Goal: Find specific page/section: Find specific page/section

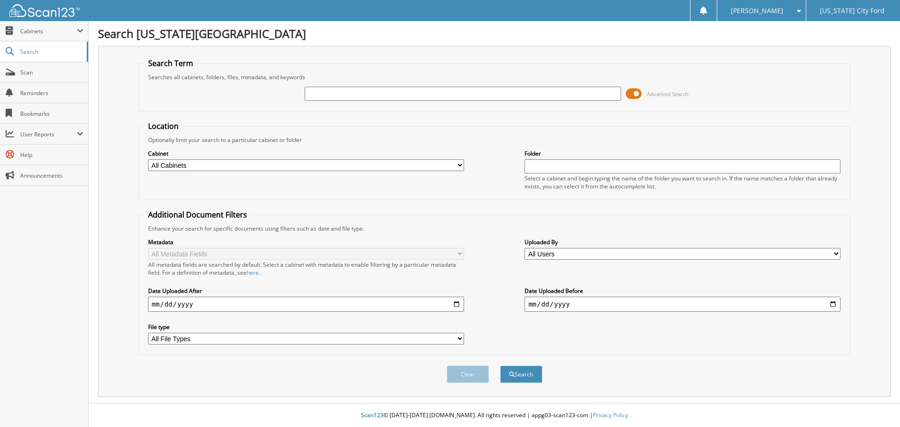
click at [361, 94] on input "text" at bounding box center [463, 94] width 316 height 14
type input "p"
type input "P1178"
click at [500, 366] on button "Search" at bounding box center [521, 374] width 42 height 17
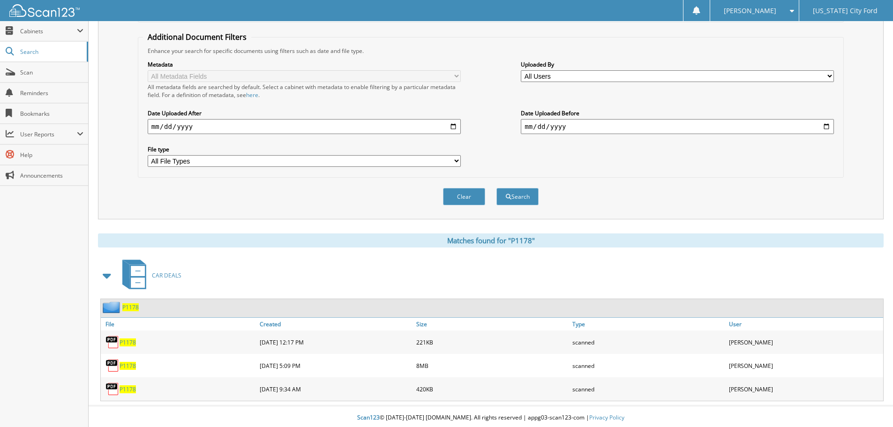
scroll to position [180, 0]
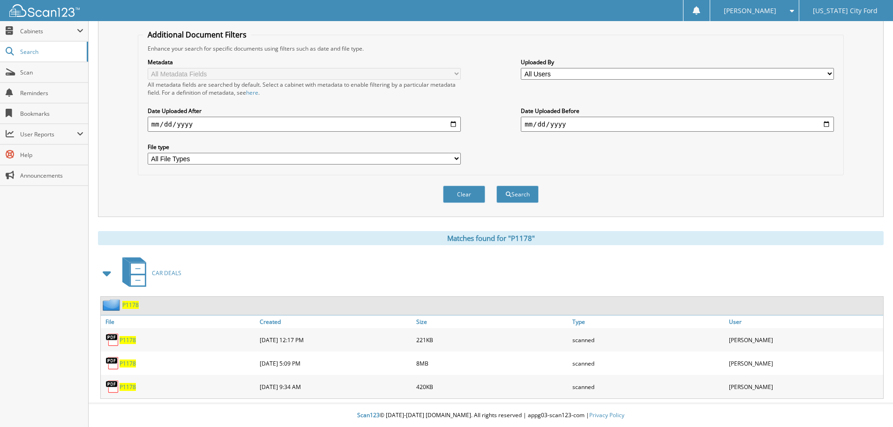
click at [124, 364] on span "P1178" at bounding box center [127, 363] width 16 height 8
click at [345, 205] on div "Clear Search" at bounding box center [491, 194] width 706 height 38
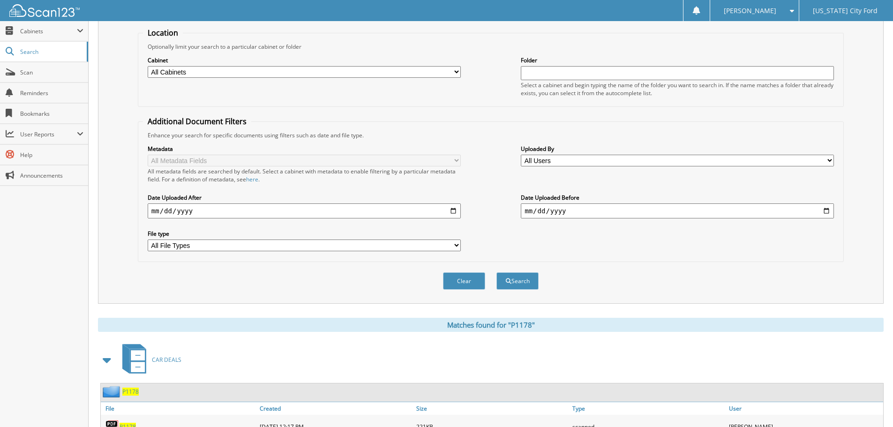
scroll to position [0, 0]
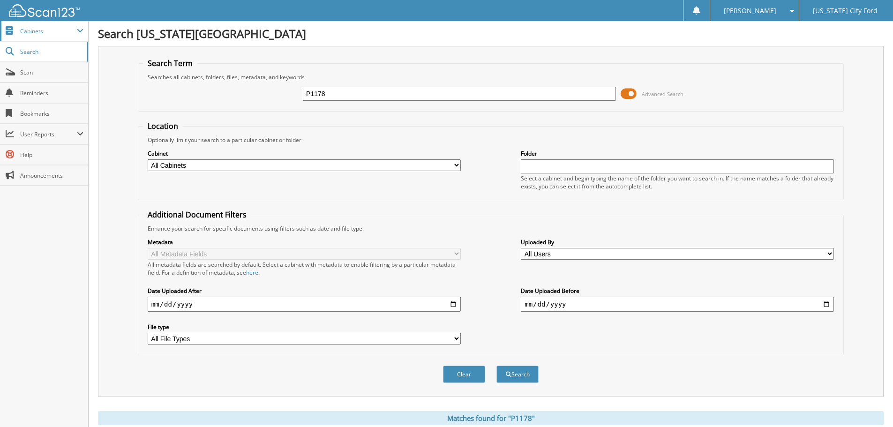
click at [29, 32] on span "Cabinets" at bounding box center [48, 31] width 57 height 8
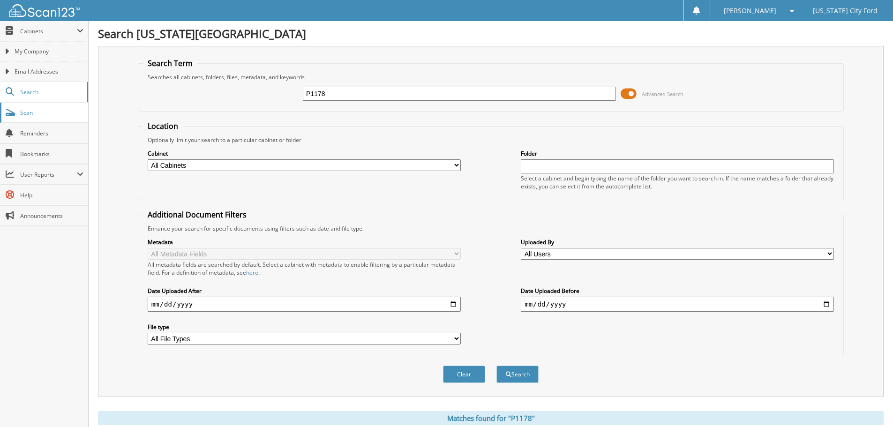
click at [28, 114] on span "Scan" at bounding box center [51, 113] width 63 height 8
